Goal: Task Accomplishment & Management: Manage account settings

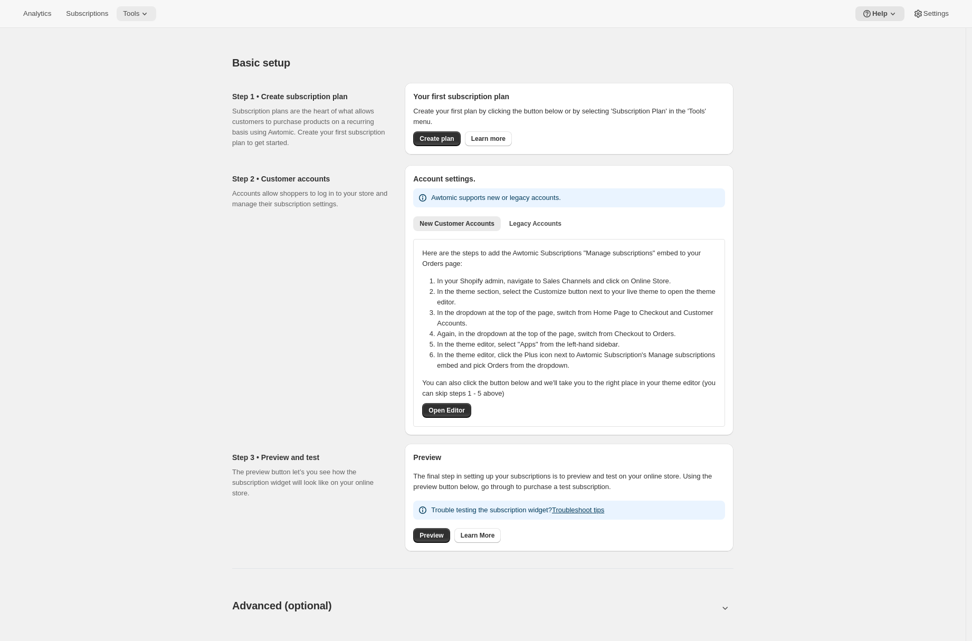
click at [147, 13] on icon at bounding box center [144, 13] width 11 height 11
click at [137, 75] on span "Bundles" at bounding box center [146, 71] width 93 height 11
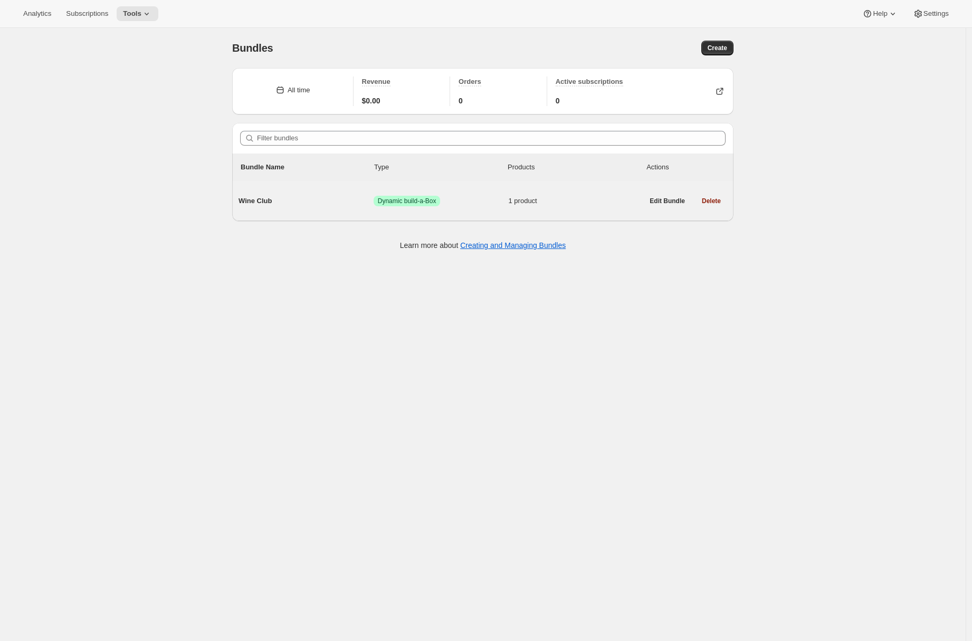
click at [309, 212] on div "Wine Club Success Dynamic build-a-Box 1 product" at bounding box center [440, 200] width 405 height 27
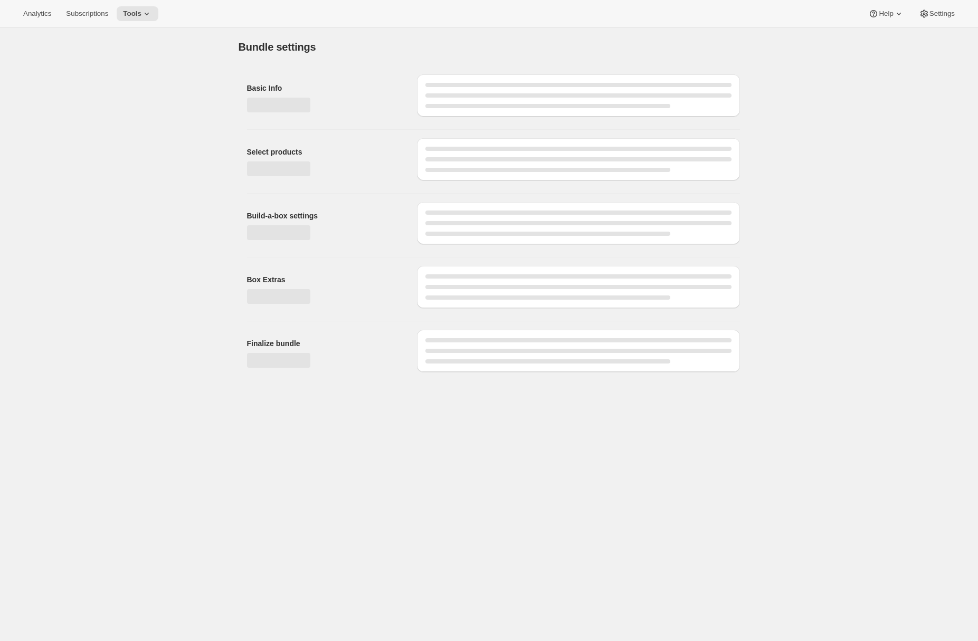
type input "Wine Club"
